Goal: Information Seeking & Learning: Learn about a topic

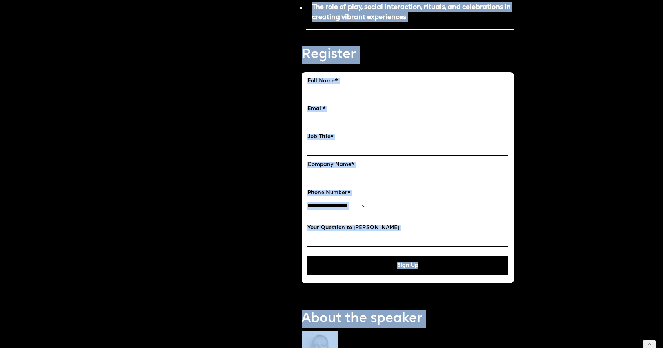
scroll to position [1062, 0]
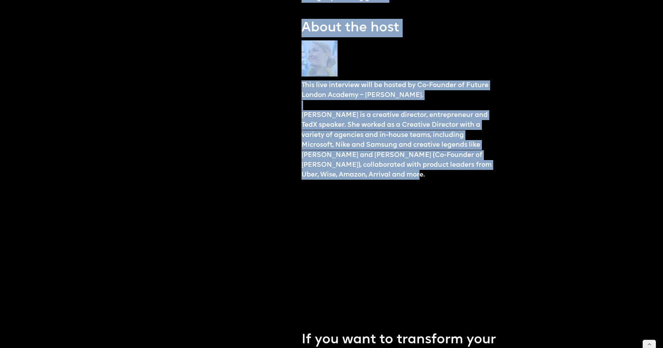
drag, startPoint x: 298, startPoint y: 150, endPoint x: 400, endPoint y: 173, distance: 104.4
copy div "About the event: As a design leader, your ability to balance strategic thinking…"
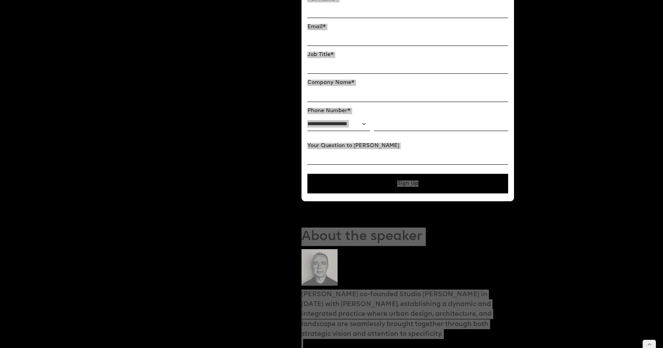
scroll to position [804, 0]
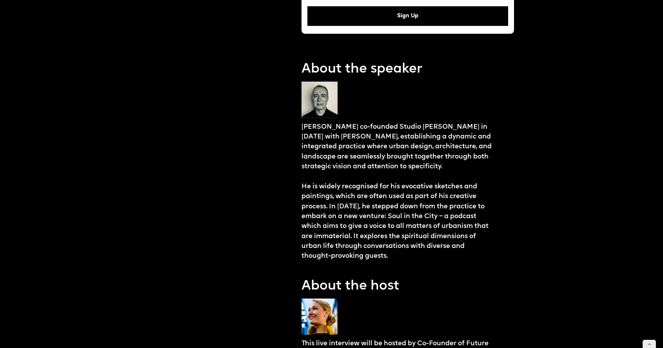
click at [349, 109] on div "About the event: As a design leader, your ability to balance strategic thinking…" at bounding box center [408, 78] width 213 height 1410
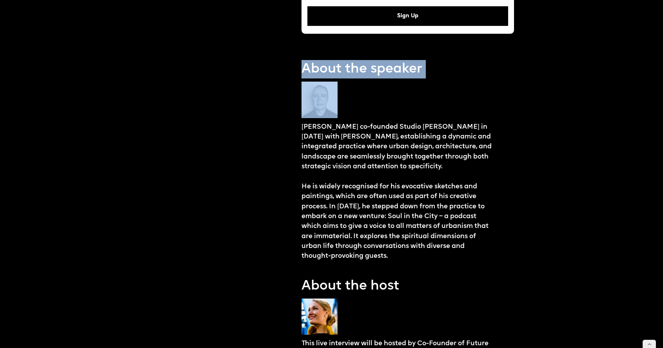
drag, startPoint x: 350, startPoint y: 113, endPoint x: 305, endPoint y: 85, distance: 52.5
click at [305, 85] on div "About the event: As a design leader, your ability to balance strategic thinking…" at bounding box center [408, 78] width 213 height 1410
copy p "About the speaker"
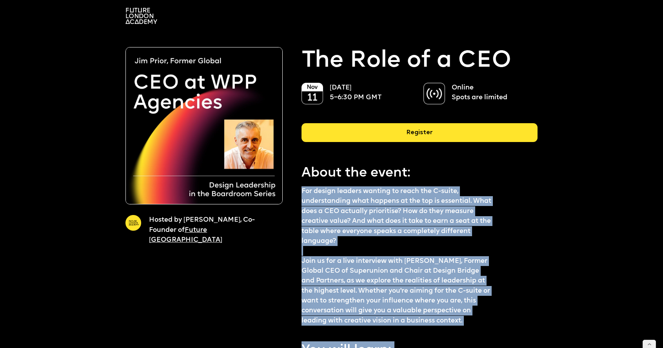
click at [314, 191] on p "For design leaders wanting to reach the C-suite, understanding what happens at …" at bounding box center [397, 255] width 191 height 139
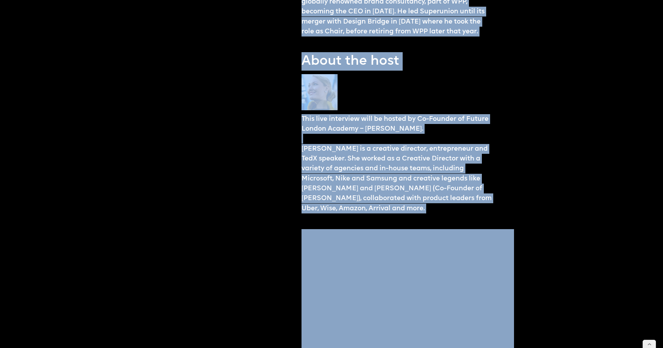
scroll to position [941, 0]
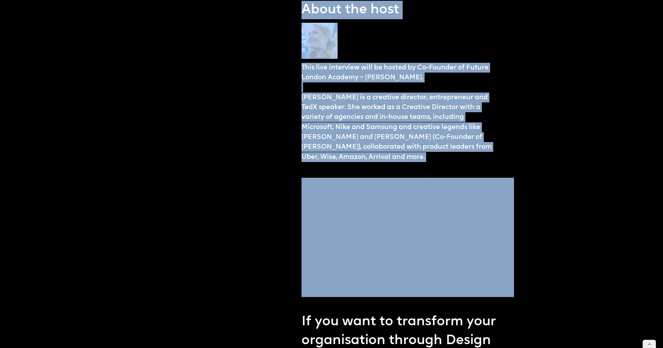
drag, startPoint x: 301, startPoint y: 189, endPoint x: 465, endPoint y: 142, distance: 170.8
copy div "Lor ipsumd sitamet consect ad elits doe T-incid, utlaboreetdol magn aliquae ad …"
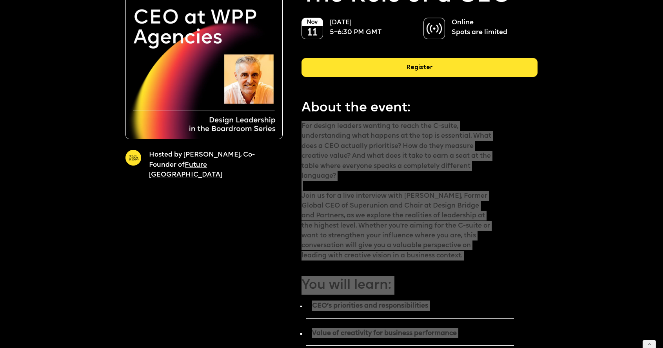
scroll to position [66, 0]
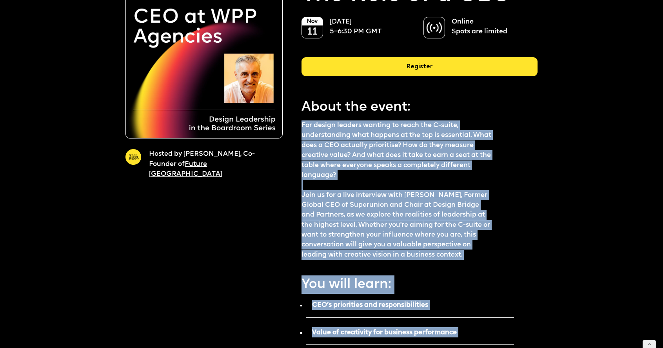
click at [324, 142] on p "For design leaders wanting to reach the C-suite, understanding what happens at …" at bounding box center [397, 189] width 191 height 139
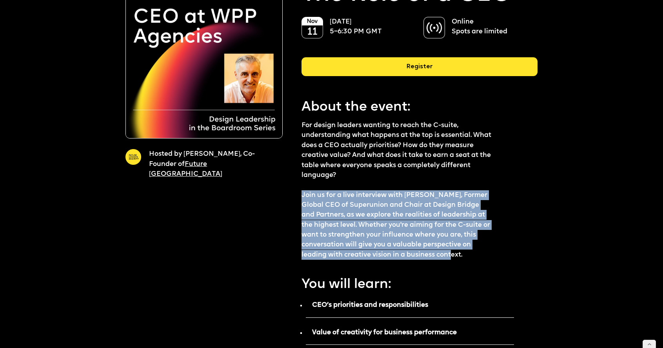
drag, startPoint x: 302, startPoint y: 195, endPoint x: 477, endPoint y: 251, distance: 183.5
click at [477, 256] on p "For design leaders wanting to reach the C-suite, understanding what happens at …" at bounding box center [397, 189] width 191 height 139
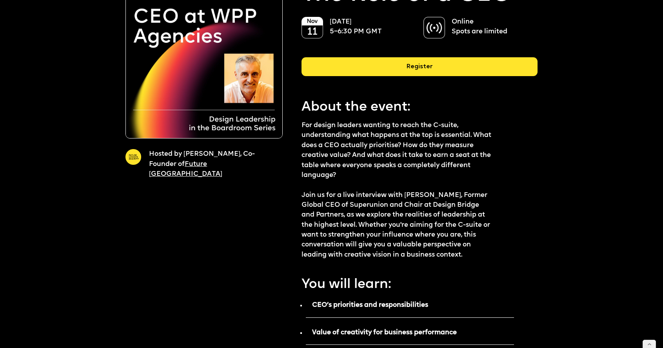
click at [366, 219] on p "For design leaders wanting to reach the C-suite, understanding what happens at …" at bounding box center [397, 189] width 191 height 139
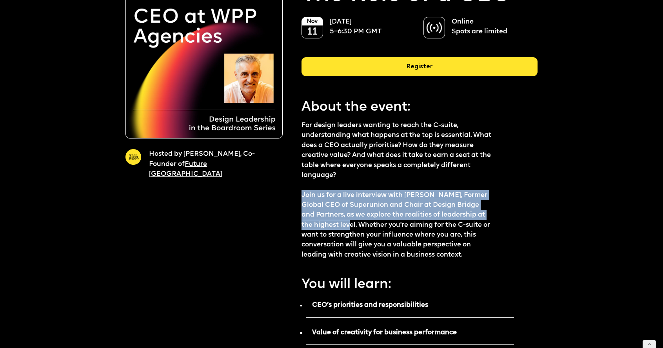
drag, startPoint x: 302, startPoint y: 194, endPoint x: 345, endPoint y: 225, distance: 53.3
click at [345, 225] on p "For design leaders wanting to reach the C-suite, understanding what happens at …" at bounding box center [397, 189] width 191 height 139
copy p "Join us for a live interview with [PERSON_NAME], Former Global CEO of Superunio…"
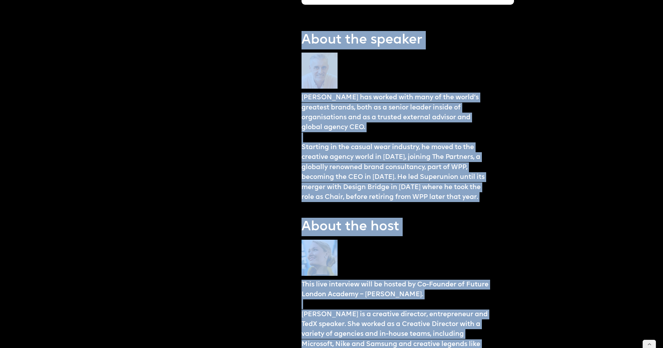
scroll to position [1131, 0]
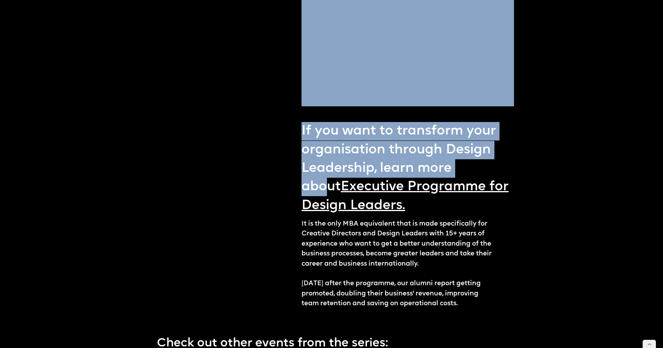
drag, startPoint x: 304, startPoint y: 104, endPoint x: 478, endPoint y: 155, distance: 181.9
copy div "Lorem ips dolor: Sit ametco adipisc elitsed do eiusm tem I-utlab, etdoloremagna…"
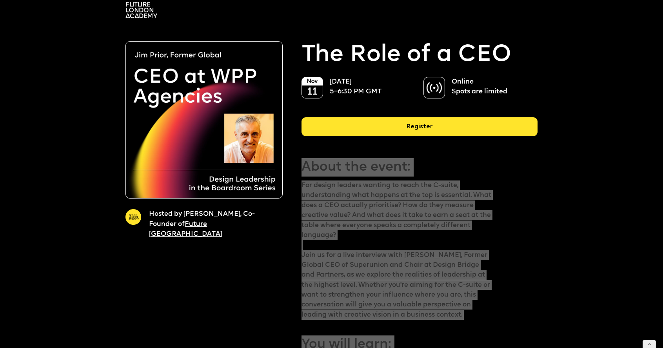
scroll to position [0, 0]
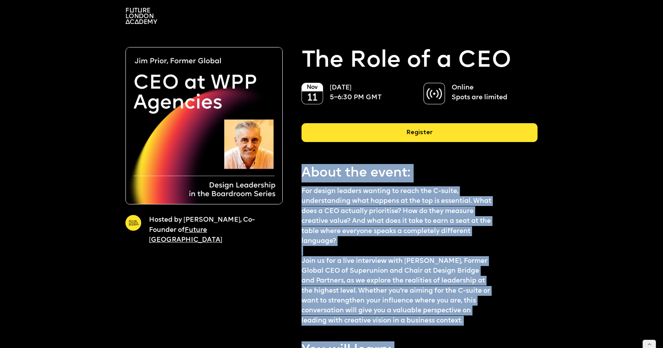
click at [332, 245] on p "For design leaders wanting to reach the C-suite, understanding what happens at …" at bounding box center [397, 255] width 191 height 139
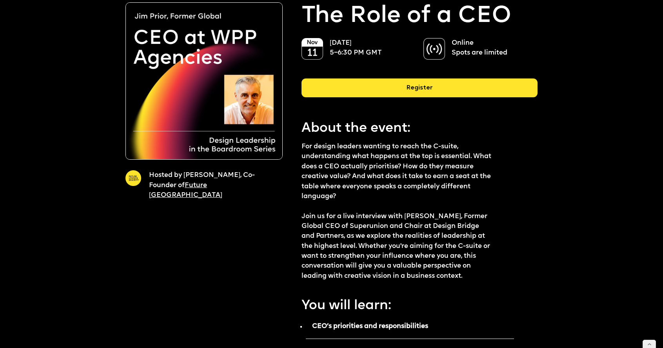
scroll to position [48, 0]
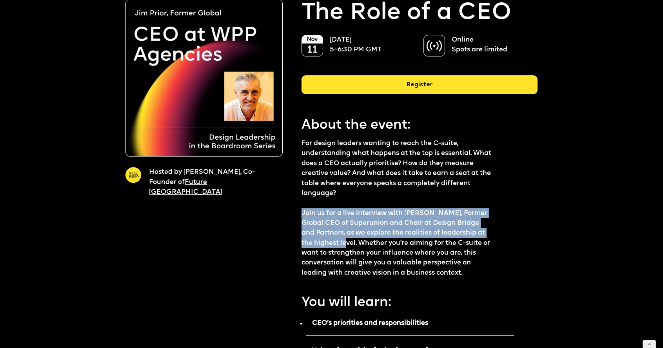
drag, startPoint x: 302, startPoint y: 214, endPoint x: 345, endPoint y: 242, distance: 51.2
click at [345, 242] on p "For design leaders wanting to reach the C-suite, understanding what happens at …" at bounding box center [397, 207] width 191 height 139
copy p "Join us for a live interview with [PERSON_NAME], Former Global CEO of Superunio…"
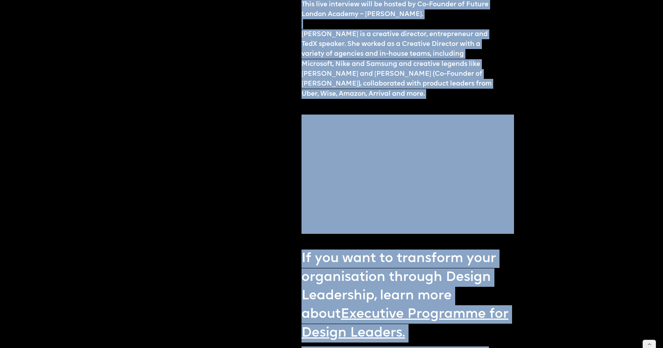
scroll to position [1005, 0]
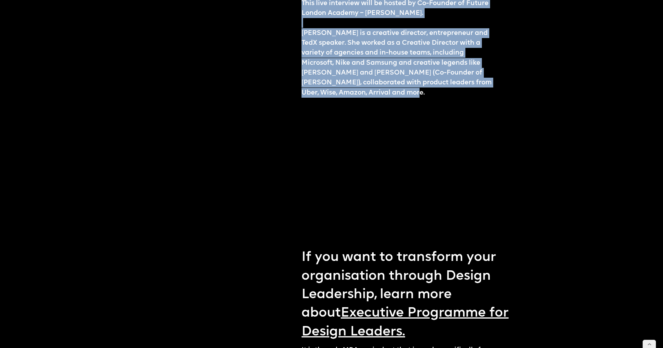
drag, startPoint x: 302, startPoint y: 136, endPoint x: 389, endPoint y: 75, distance: 106.2
copy div "Lorem ips dolor: Sit ametco adipisc elitsed do eiusm tem I-utlab, etdoloremagna…"
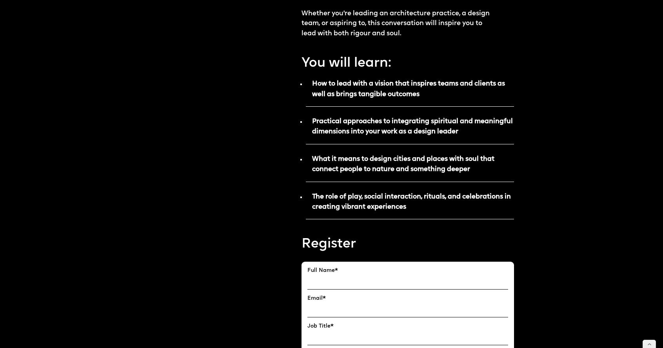
scroll to position [345, 0]
